Goal: Information Seeking & Learning: Find specific fact

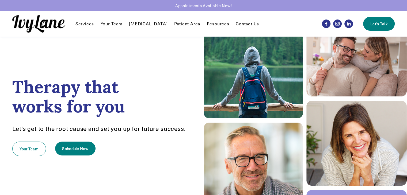
click at [116, 24] on link "Your Team" at bounding box center [112, 24] width 22 height 6
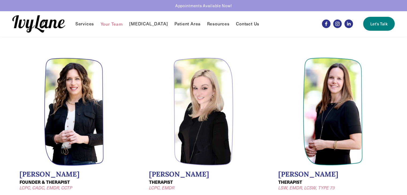
click at [185, 23] on link "Patient Area" at bounding box center [187, 24] width 26 height 6
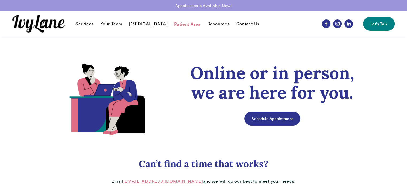
click at [90, 24] on span "Services" at bounding box center [84, 24] width 18 height 6
click at [0, 0] on span "Individual Therapy" at bounding box center [0, 0] width 0 height 0
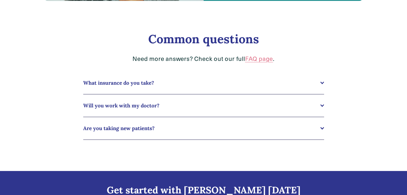
scroll to position [537, 0]
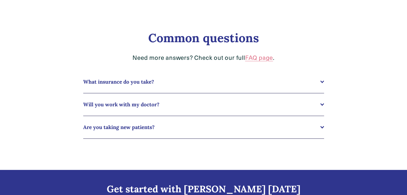
click at [324, 85] on div "What insurance do you take? We currently accept Blue Cross Blue Shield PPO, Aet…" at bounding box center [204, 104] width 250 height 77
click at [322, 83] on div at bounding box center [322, 81] width 4 height 4
